Goal: Task Accomplishment & Management: Use online tool/utility

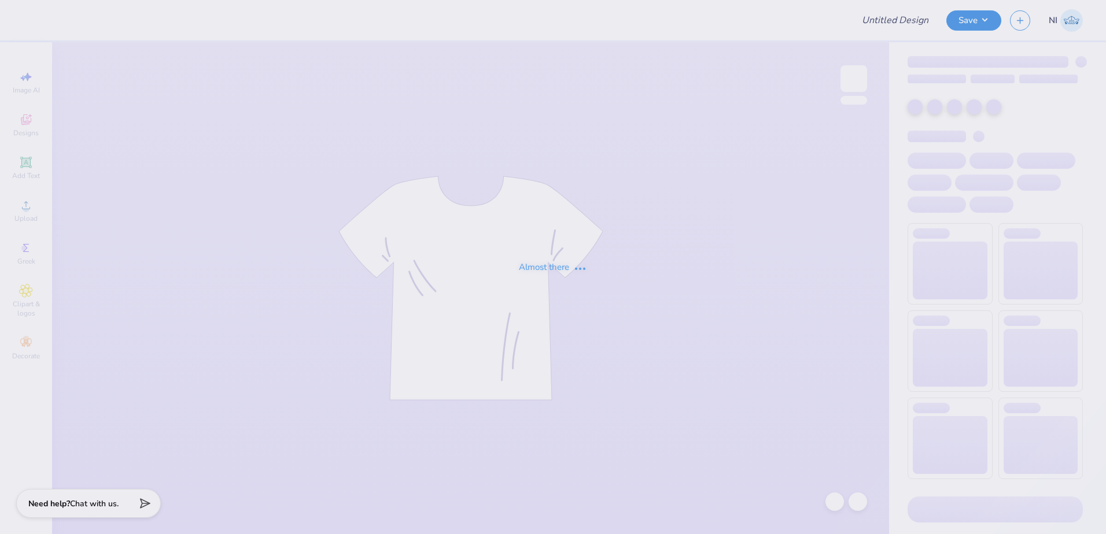
type input "Training: CF Training - Activities 5"
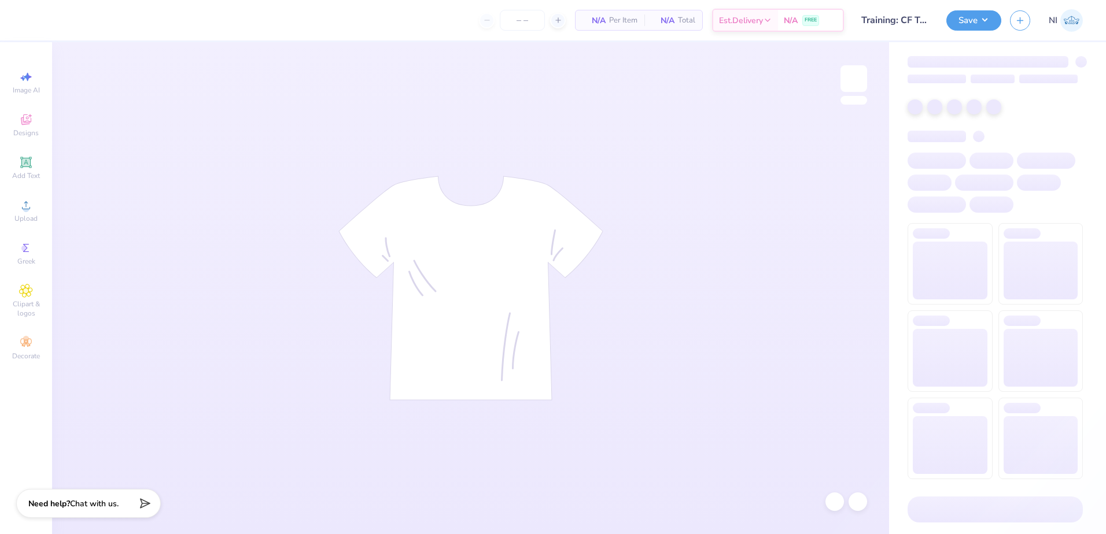
type input "24"
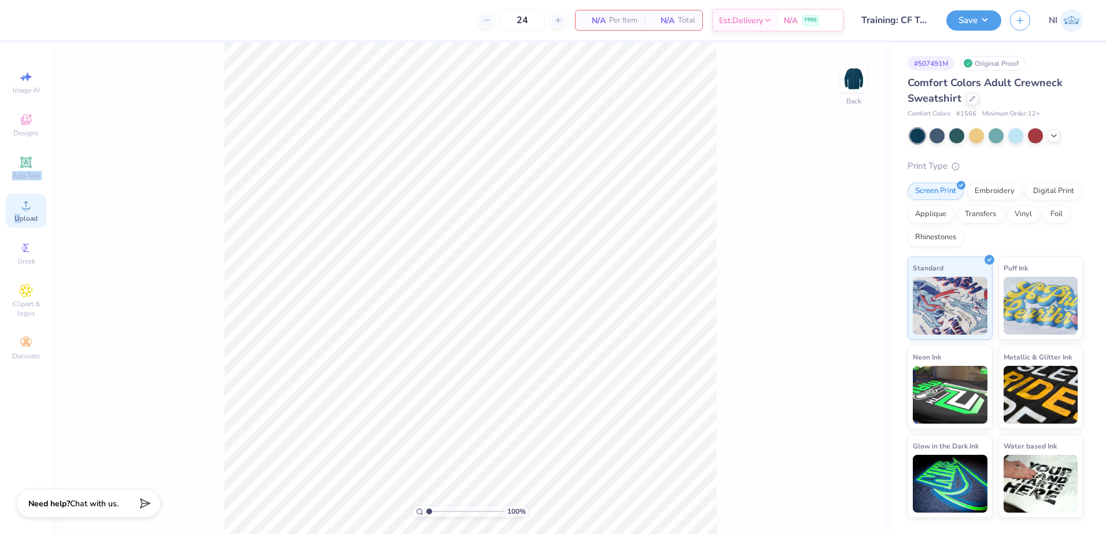
drag, startPoint x: 24, startPoint y: 169, endPoint x: 21, endPoint y: 212, distance: 42.3
click at [21, 212] on div "Image AI Designs Add Text Upload Greek Clipart & logos Decorate" at bounding box center [26, 215] width 40 height 300
click at [24, 208] on circle at bounding box center [26, 209] width 6 height 6
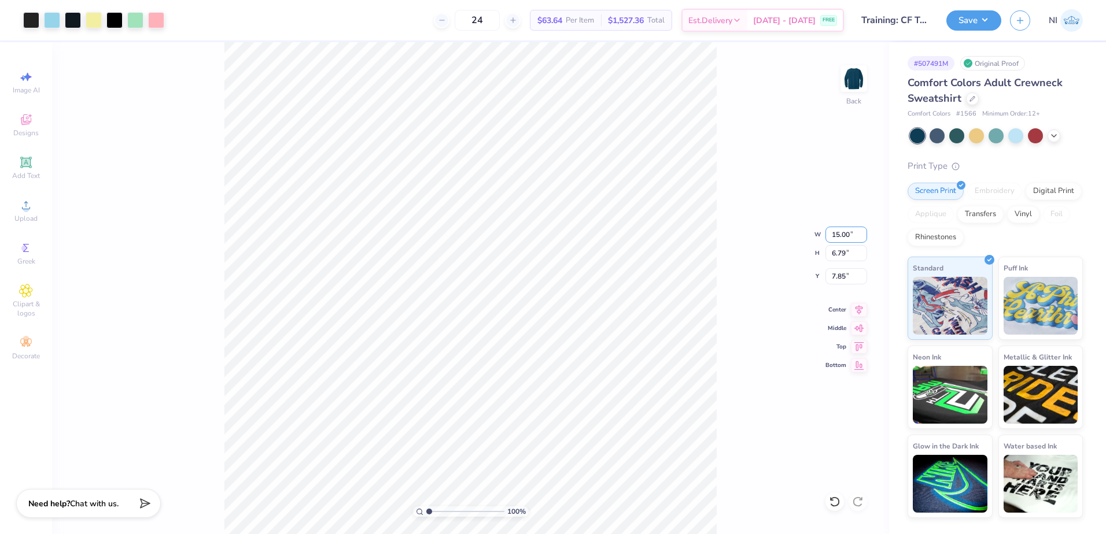
drag, startPoint x: 849, startPoint y: 235, endPoint x: 821, endPoint y: 233, distance: 27.9
click at [821, 233] on div "100 % Back W 15.00 15.00 " H 6.79 6.79 " Y 7.85 7.85 " Center Middle Top Bottom" at bounding box center [470, 288] width 837 height 492
drag, startPoint x: 844, startPoint y: 235, endPoint x: 821, endPoint y: 233, distance: 22.7
click at [821, 233] on div "100 % Back W 15.00 15.00 " H 6.79 6.79 " Y 7.85 7.85 " Center Middle Top Bottom" at bounding box center [470, 288] width 837 height 492
click at [833, 231] on input "15.00" at bounding box center [846, 235] width 42 height 16
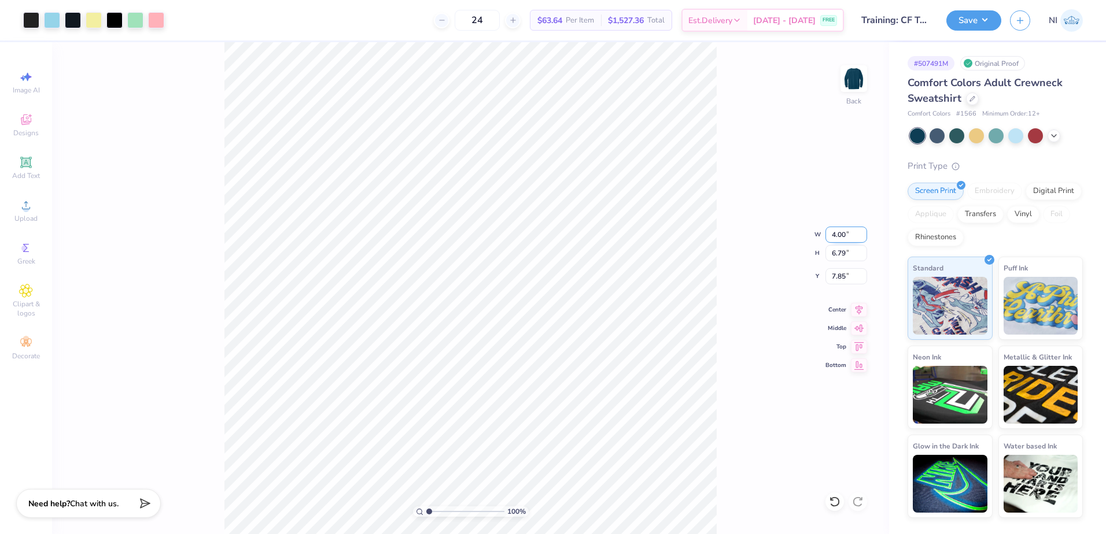
type input "4.00"
type input "1.81"
type input "3.00"
click at [851, 80] on img at bounding box center [854, 79] width 46 height 46
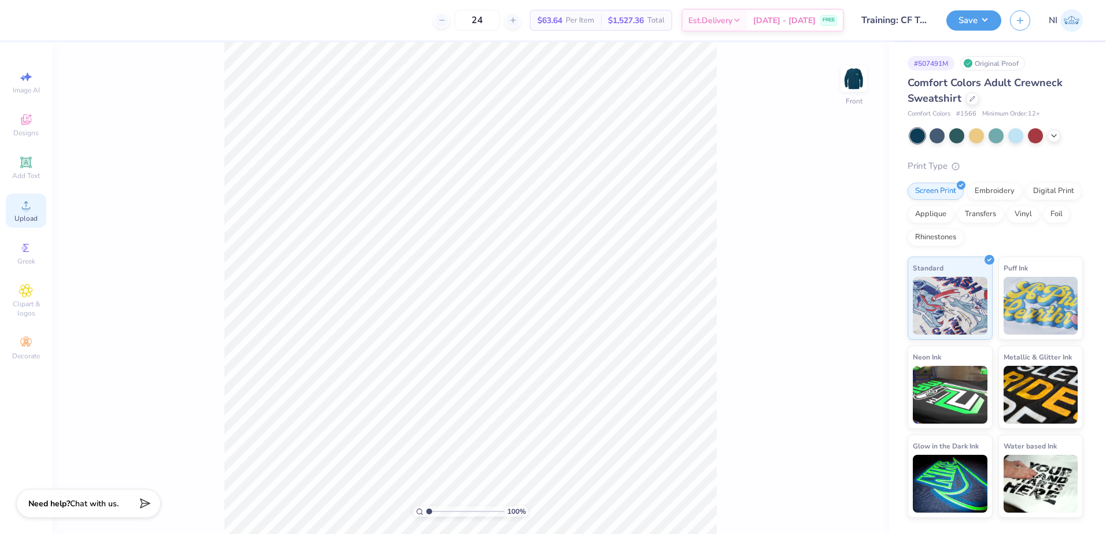
click at [35, 202] on div "Upload" at bounding box center [26, 211] width 40 height 34
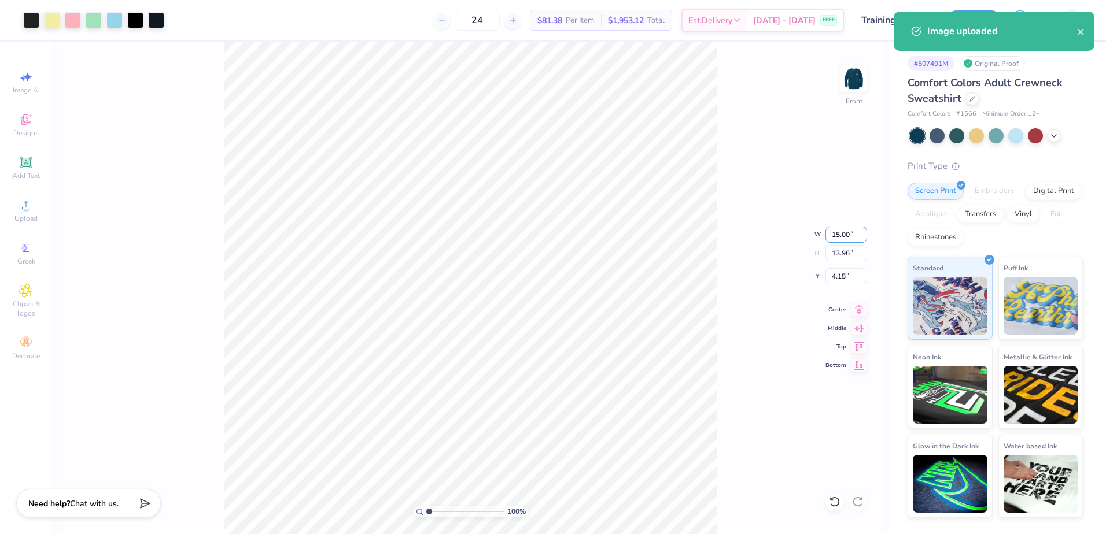
drag, startPoint x: 849, startPoint y: 233, endPoint x: 810, endPoint y: 233, distance: 39.3
click at [810, 233] on div "100 % Front W 15.00 15.00 " H 13.96 13.96 " Y 4.15 4.15 " Center Middle Top Bot…" at bounding box center [470, 288] width 837 height 492
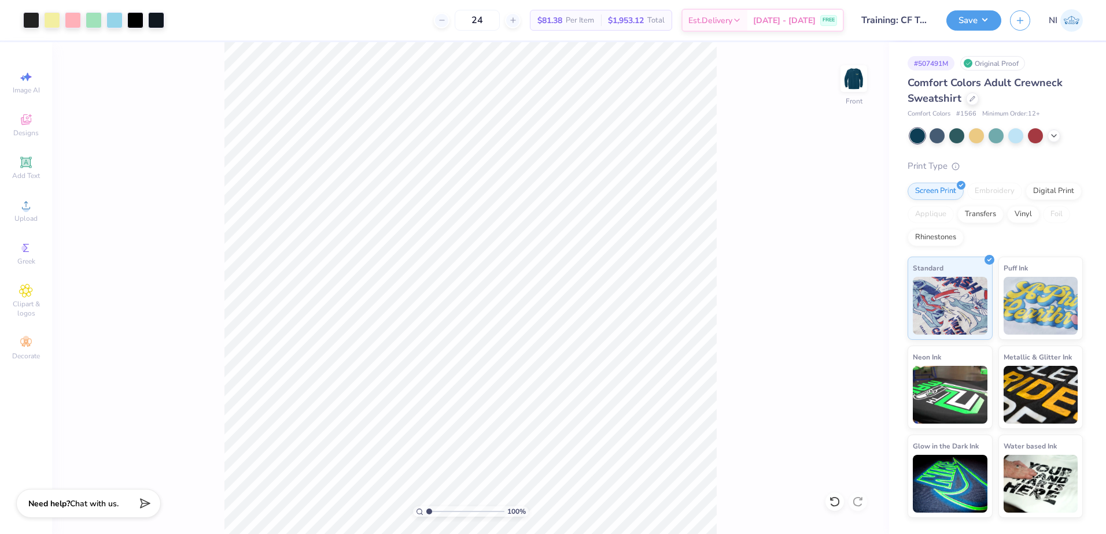
drag, startPoint x: 810, startPoint y: 233, endPoint x: 767, endPoint y: 271, distance: 57.8
click at [740, 280] on div "100 % Front" at bounding box center [470, 288] width 837 height 492
click at [842, 231] on input "15.00" at bounding box center [846, 235] width 42 height 16
type input "10.00"
type input "9.30"
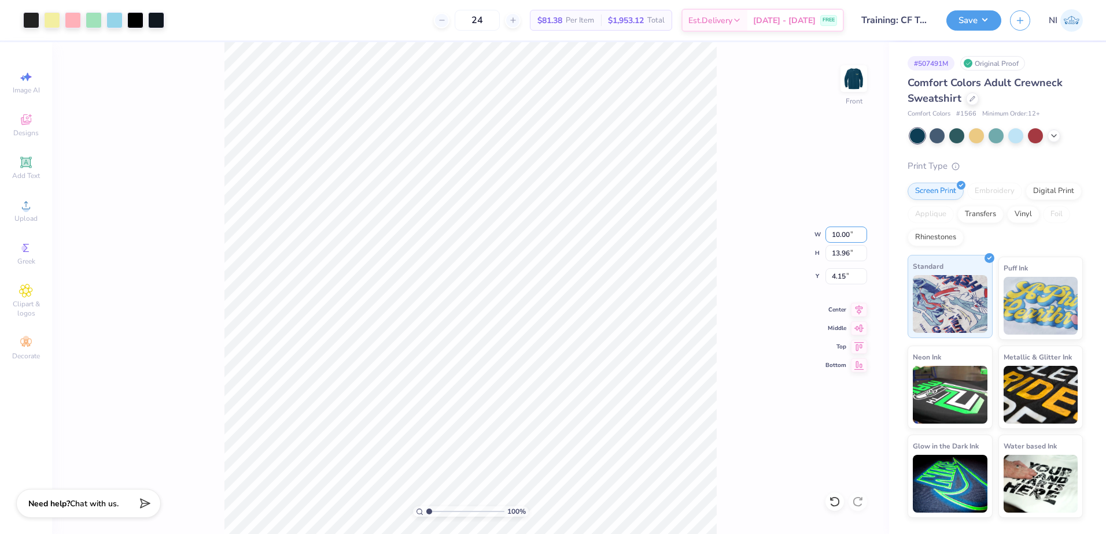
type input "6.47"
type input "12.00"
type input "11.17"
type input "0.50"
click at [840, 234] on input "12.00" at bounding box center [846, 235] width 42 height 16
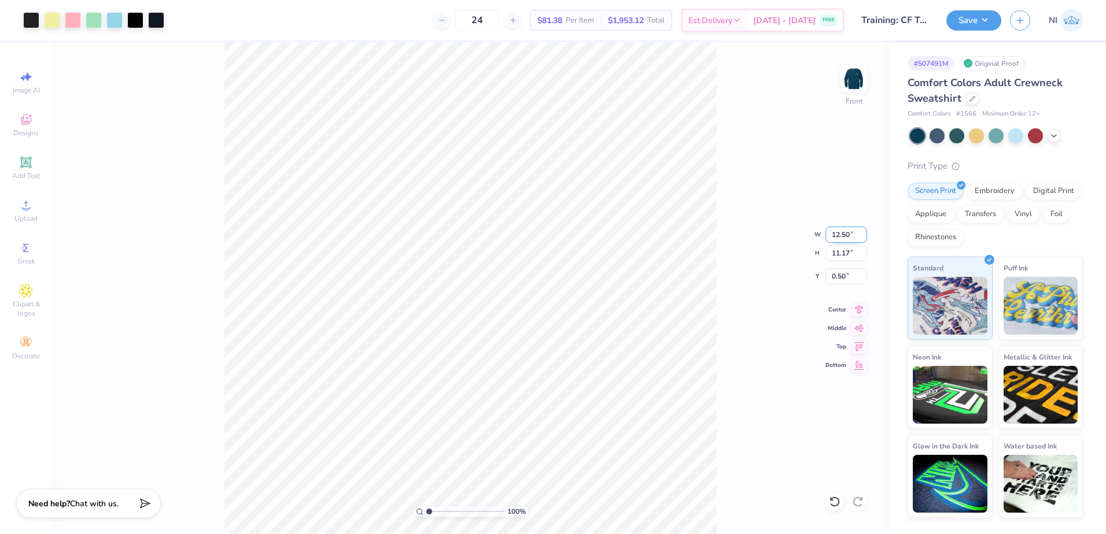
type input "12.50"
type input "11.63"
type input "2.45"
drag, startPoint x: 844, startPoint y: 276, endPoint x: 824, endPoint y: 280, distance: 21.2
click at [824, 280] on div "100 % Front W 12.50 12.50 " H 11.63 11.63 " Y 2.45 2.45 " Center Middle Top Bot…" at bounding box center [470, 288] width 837 height 492
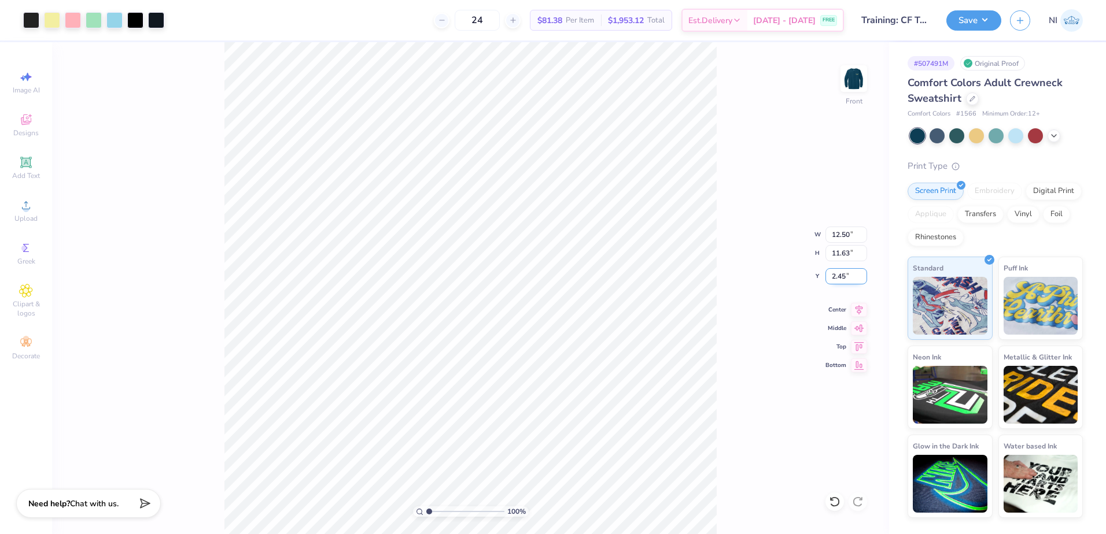
click at [838, 274] on input "2.45" at bounding box center [846, 276] width 42 height 16
type input "5"
type input "3.00"
type input "0.50"
click at [752, 219] on div "100 % Front W 12.50 12.50 " H 11.63 11.63 " Y 0.50 0.50 " Center Middle Top Bot…" at bounding box center [470, 288] width 837 height 492
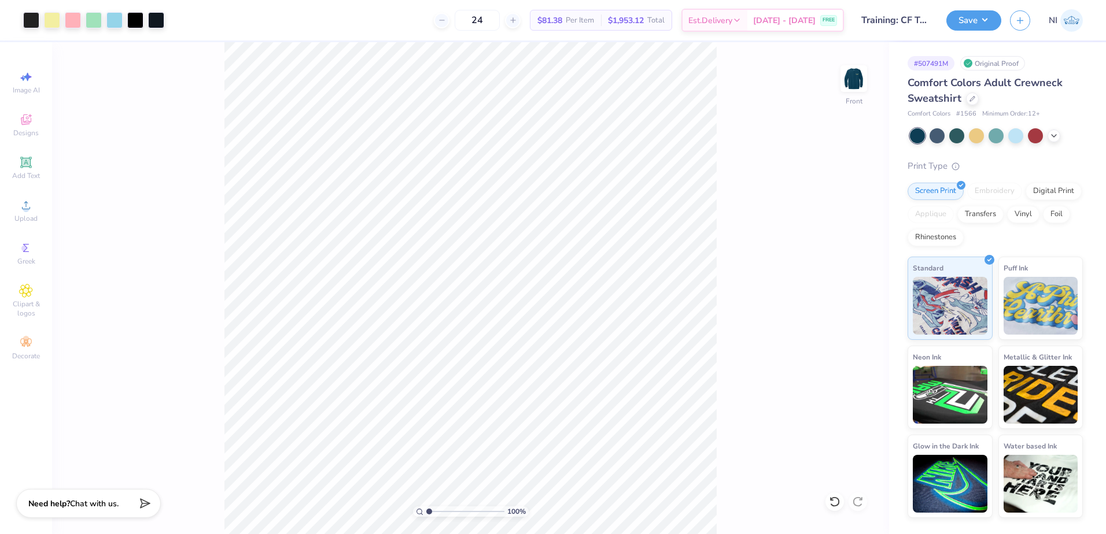
drag, startPoint x: 765, startPoint y: 200, endPoint x: 773, endPoint y: 193, distance: 11.5
click at [765, 200] on div "100 % Front" at bounding box center [470, 288] width 837 height 492
click at [986, 12] on button "Save" at bounding box center [973, 19] width 55 height 20
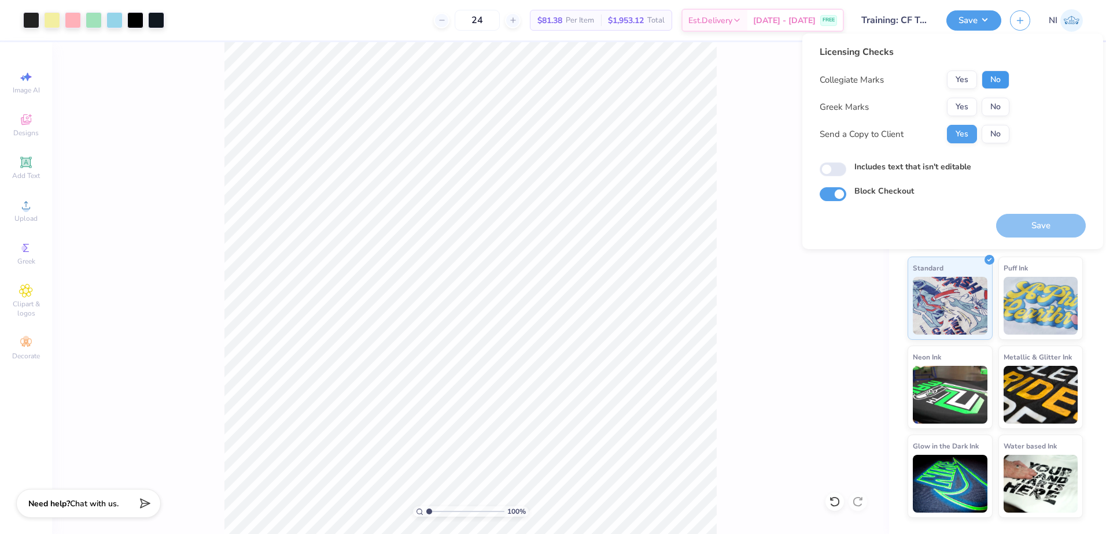
drag, startPoint x: 1005, startPoint y: 85, endPoint x: 1004, endPoint y: 94, distance: 9.4
click at [1005, 86] on button "No" at bounding box center [996, 80] width 28 height 19
click at [1003, 108] on button "No" at bounding box center [996, 107] width 28 height 19
click at [999, 143] on button "No" at bounding box center [996, 134] width 28 height 19
click at [1034, 222] on button "Save" at bounding box center [1041, 226] width 90 height 24
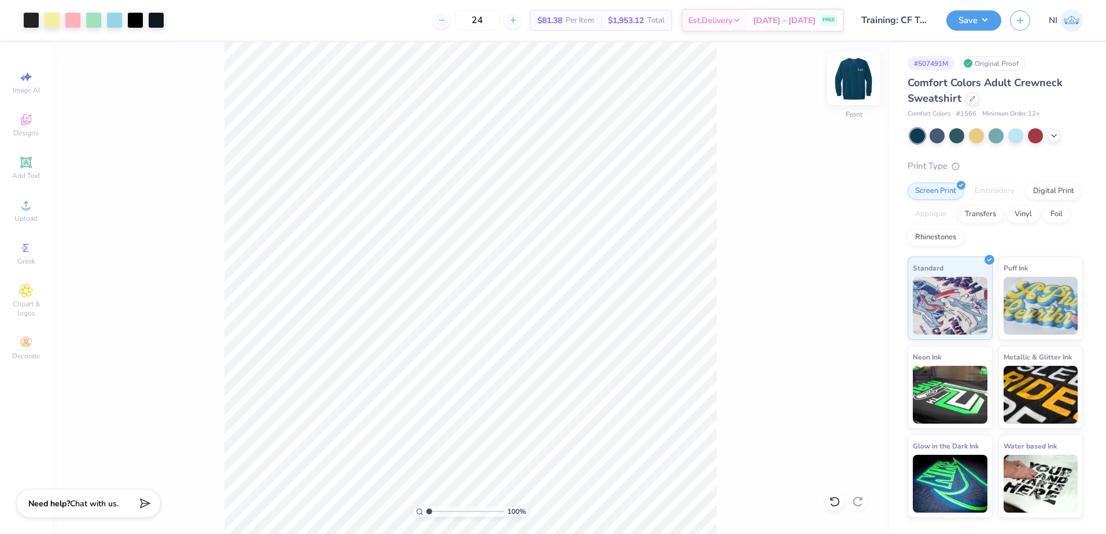
click at [851, 82] on img at bounding box center [854, 79] width 46 height 46
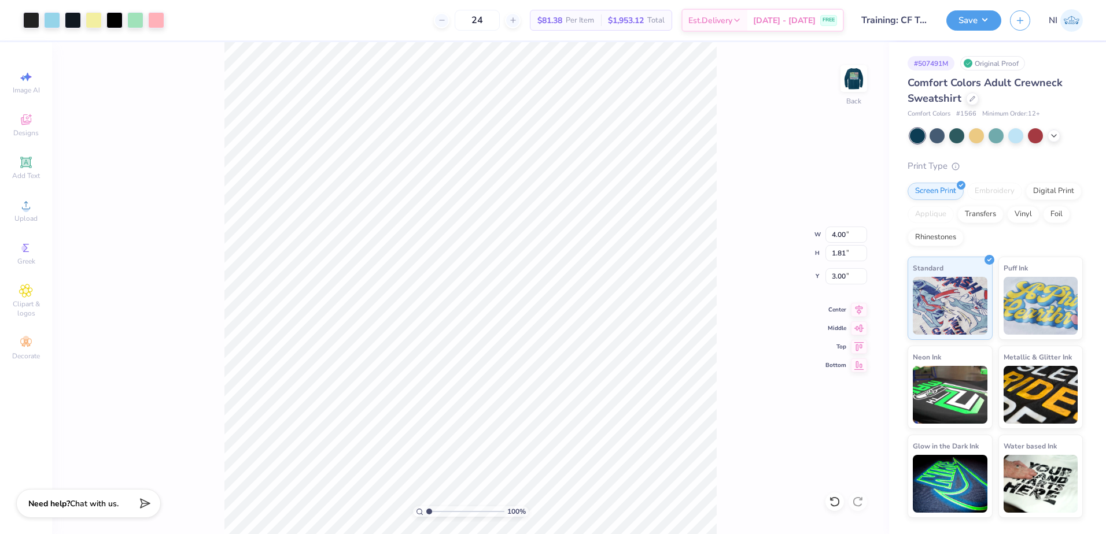
type input "13.81"
type input "6.25"
type input "4.00"
type input "1.81"
drag, startPoint x: 21, startPoint y: 172, endPoint x: 54, endPoint y: 169, distance: 33.7
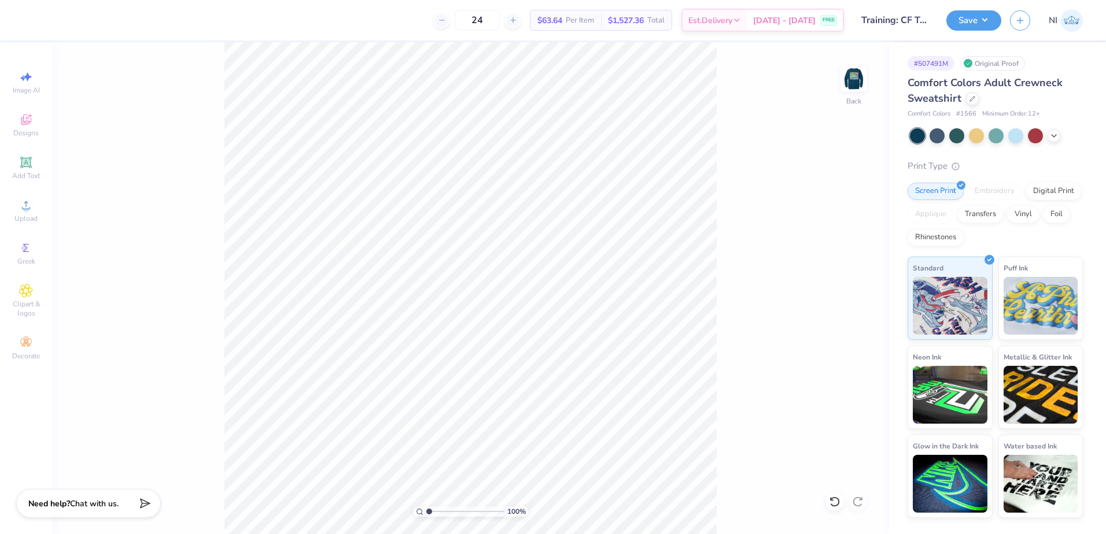
click at [21, 172] on span "Add Text" at bounding box center [26, 175] width 28 height 9
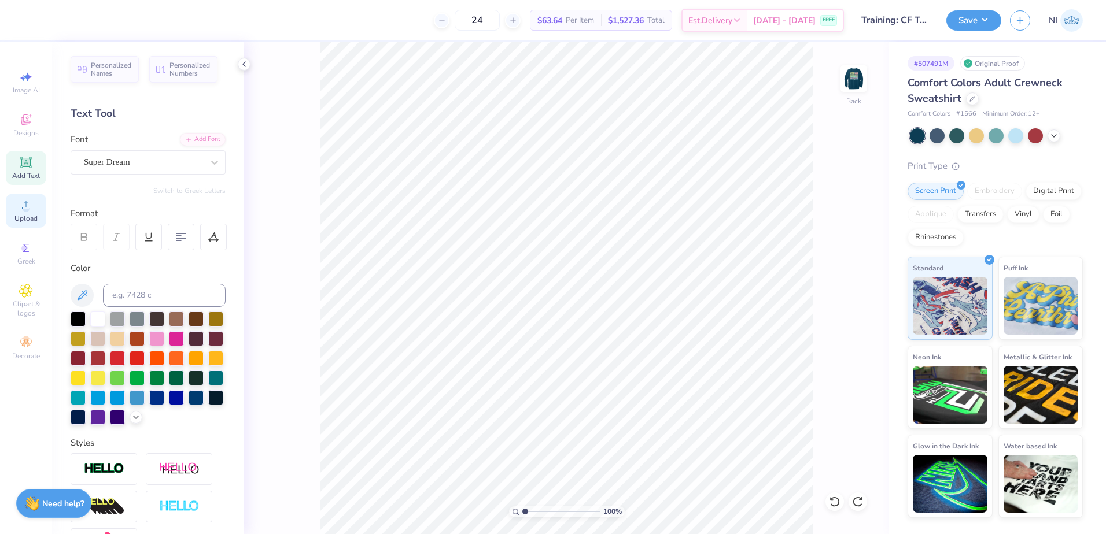
click at [23, 209] on icon at bounding box center [26, 205] width 14 height 14
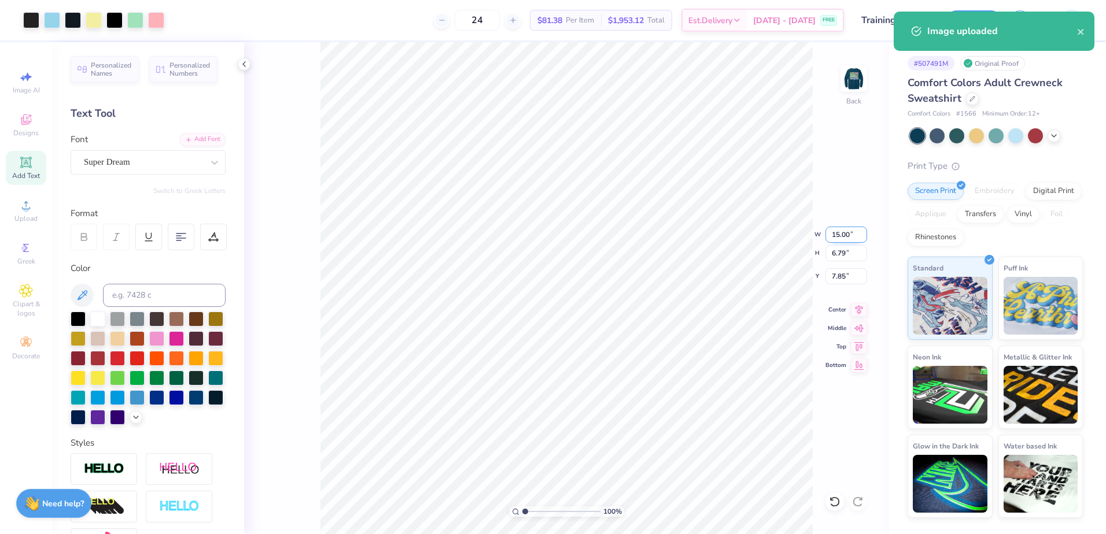
click at [838, 238] on input "15.00" at bounding box center [846, 235] width 42 height 16
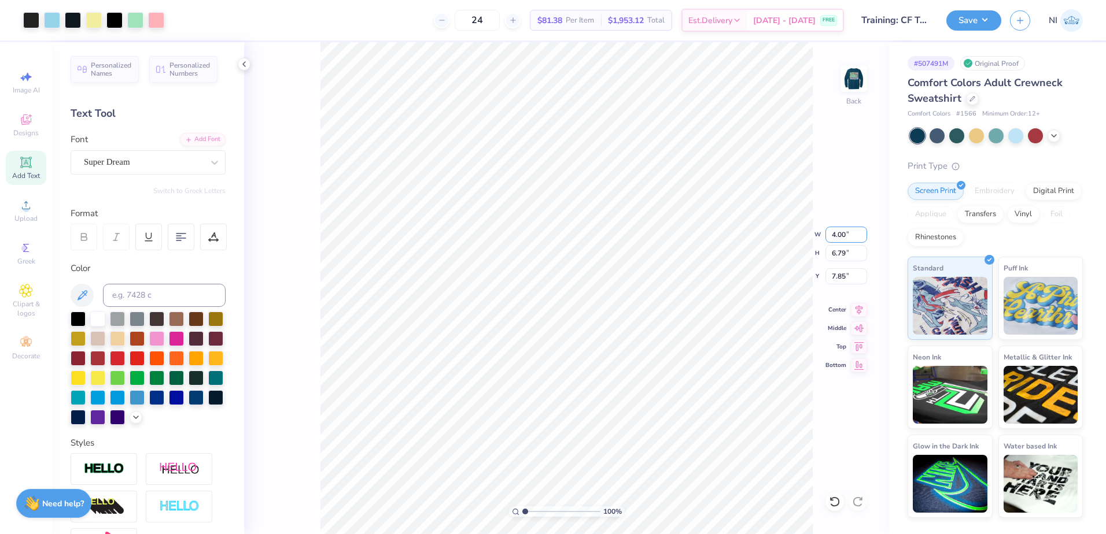
type input "4.00"
type input "1.81"
type input "3.00"
click at [984, 20] on button "Save" at bounding box center [973, 19] width 55 height 20
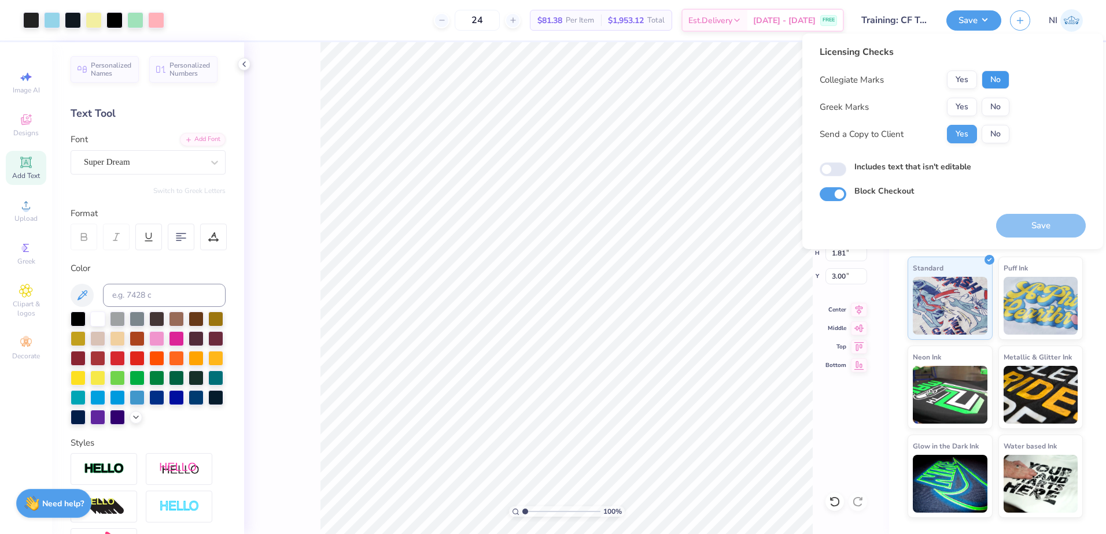
drag, startPoint x: 994, startPoint y: 73, endPoint x: 1001, endPoint y: 97, distance: 24.6
click at [995, 73] on button "No" at bounding box center [996, 80] width 28 height 19
click at [999, 105] on button "No" at bounding box center [996, 107] width 28 height 19
click at [999, 135] on button "No" at bounding box center [996, 134] width 28 height 19
click at [1034, 216] on button "Save" at bounding box center [1041, 226] width 90 height 24
